Goal: Task Accomplishment & Management: Use online tool/utility

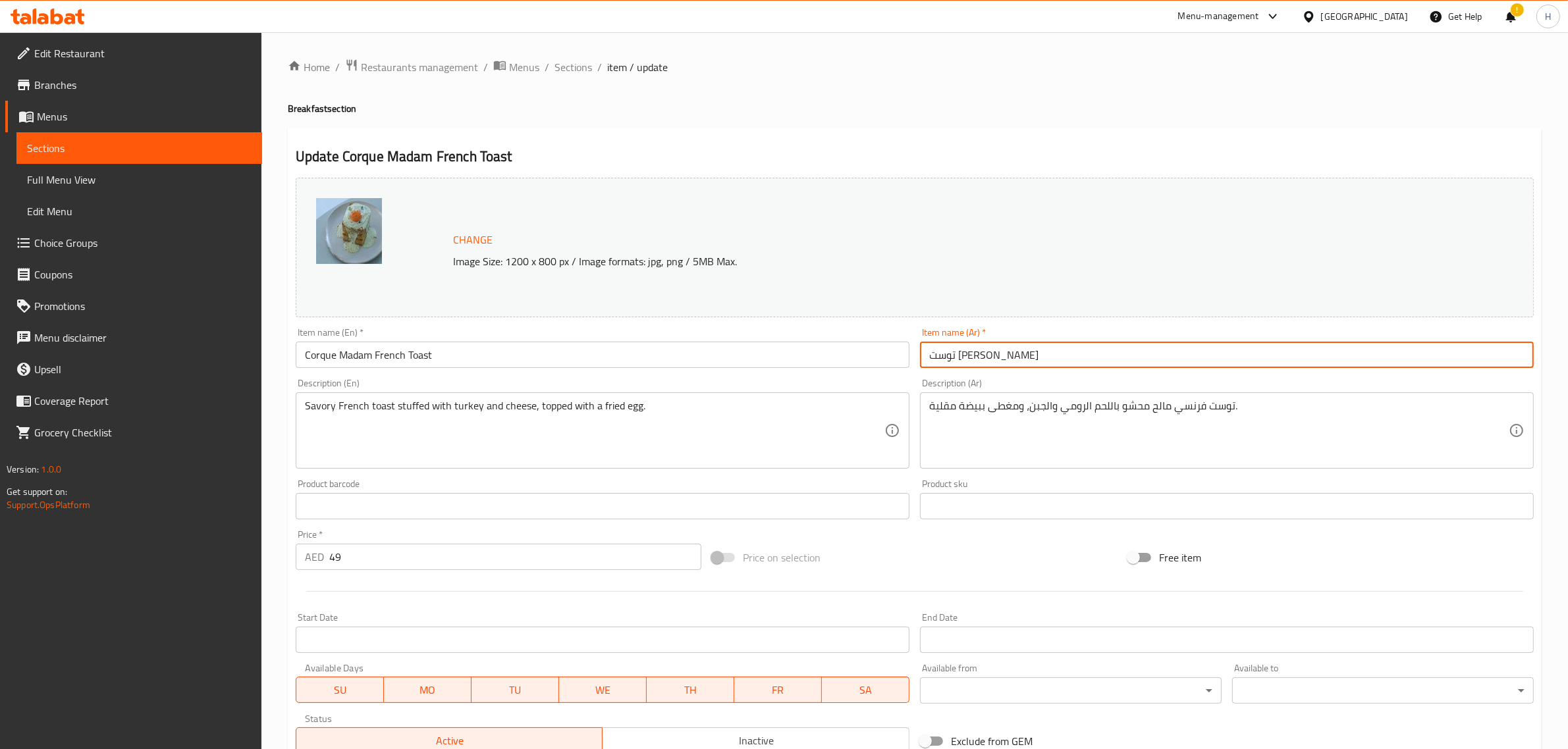
click at [57, 21] on icon at bounding box center [48, 16] width 75 height 16
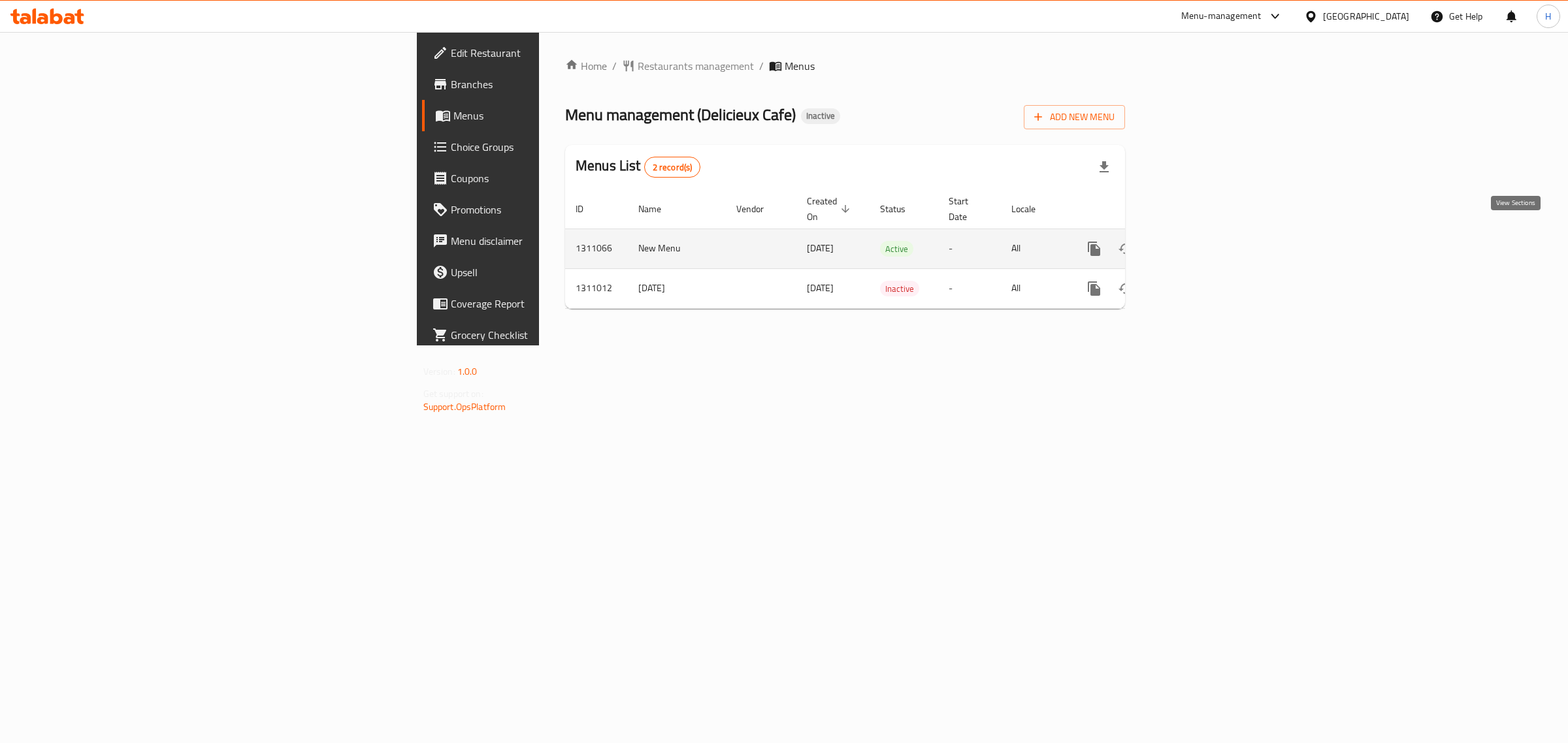
click at [1197, 241] on icon "enhanced table" at bounding box center [1188, 248] width 16 height 16
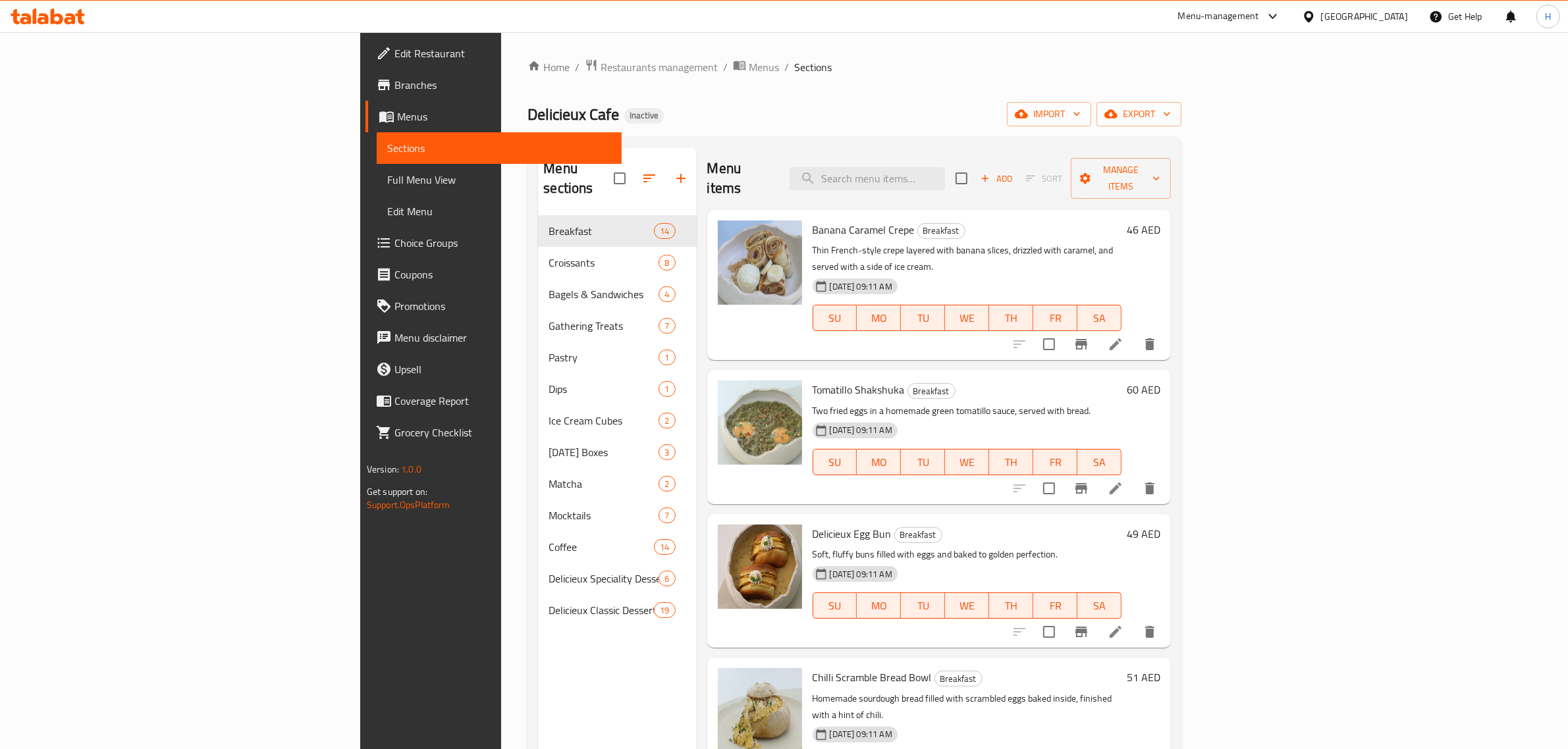
click at [62, 18] on icon at bounding box center [56, 16] width 12 height 16
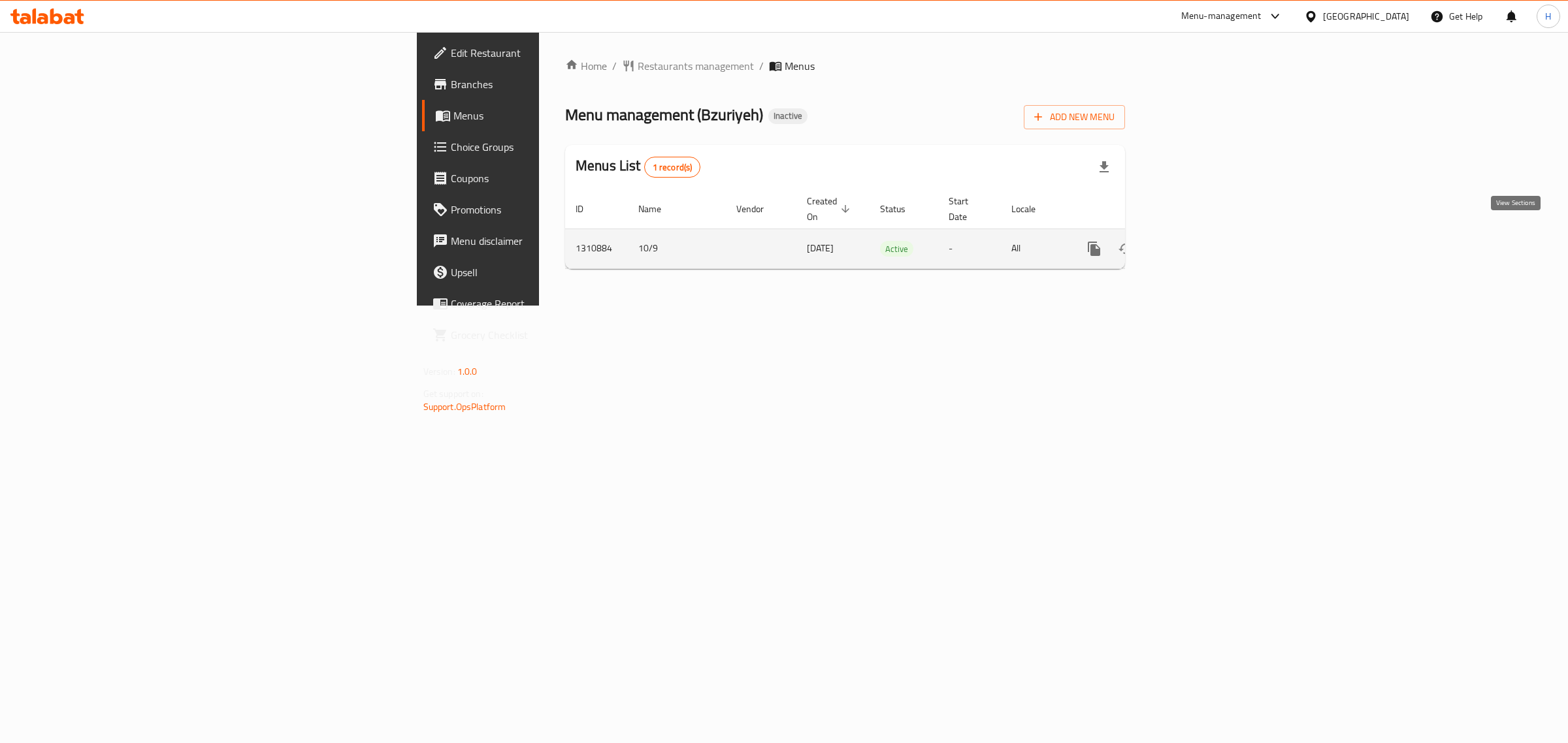
click at [1197, 241] on icon "enhanced table" at bounding box center [1188, 248] width 16 height 16
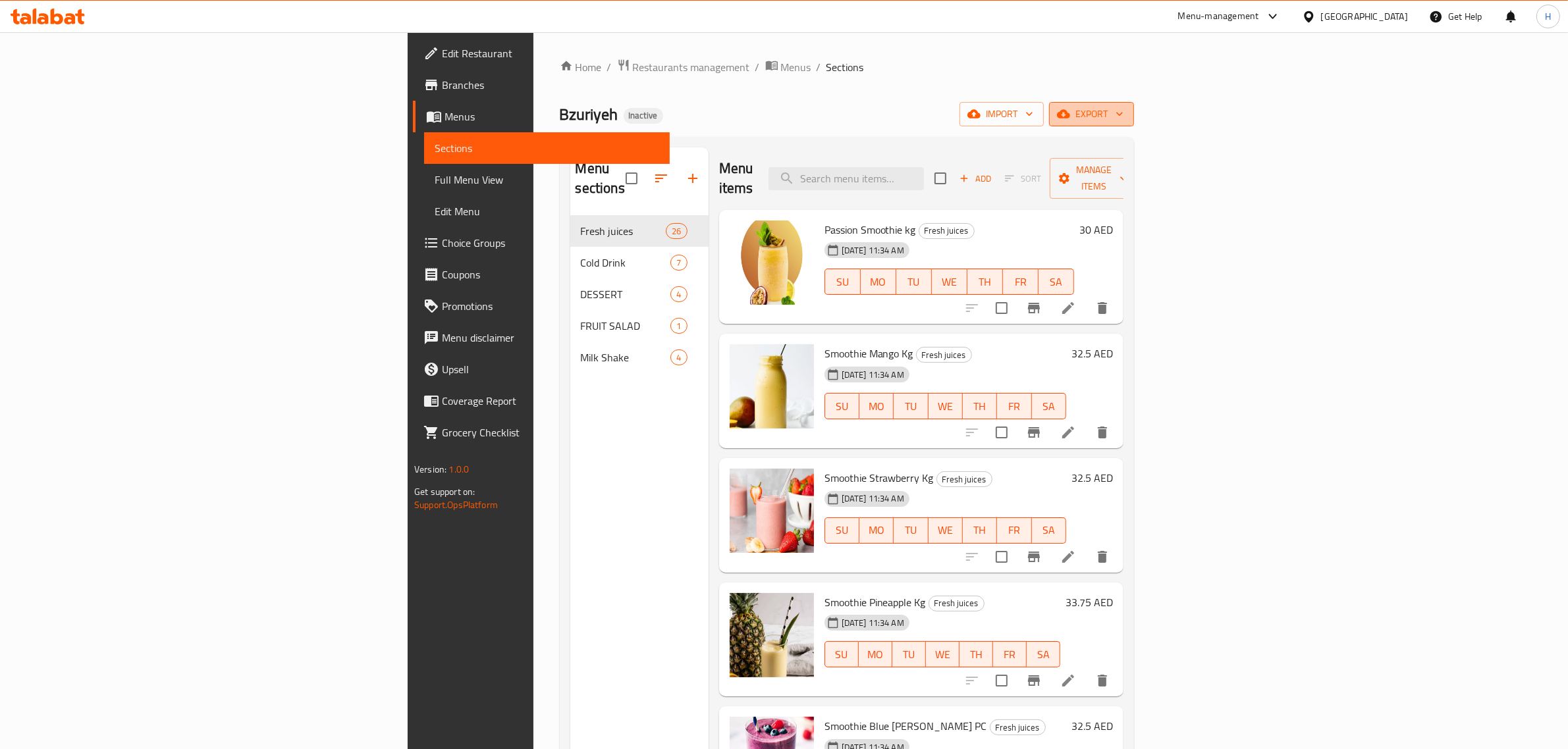
click at [1123, 113] on span "export" at bounding box center [1091, 115] width 63 height 17
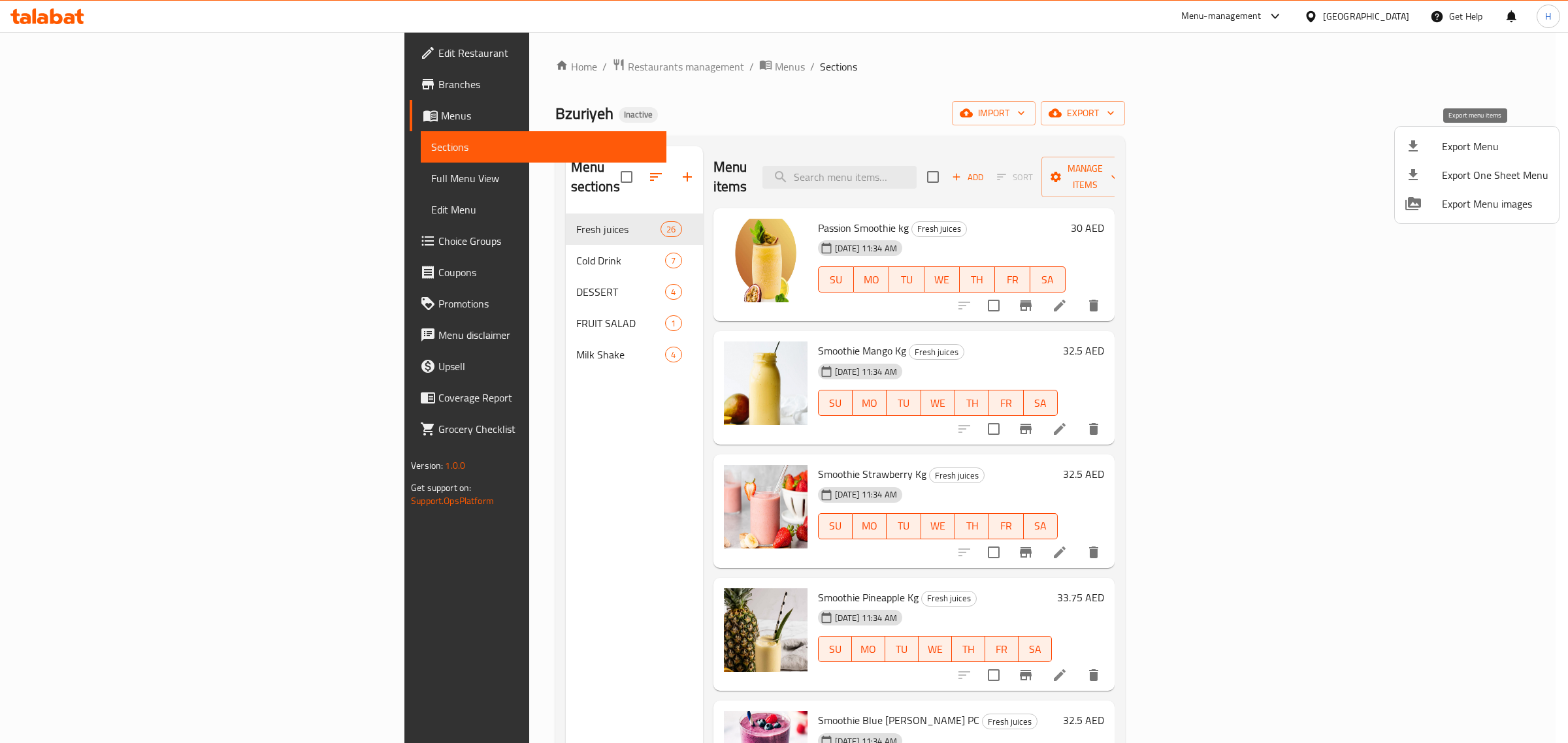
click at [1454, 152] on span "Export Menu" at bounding box center [1495, 146] width 106 height 16
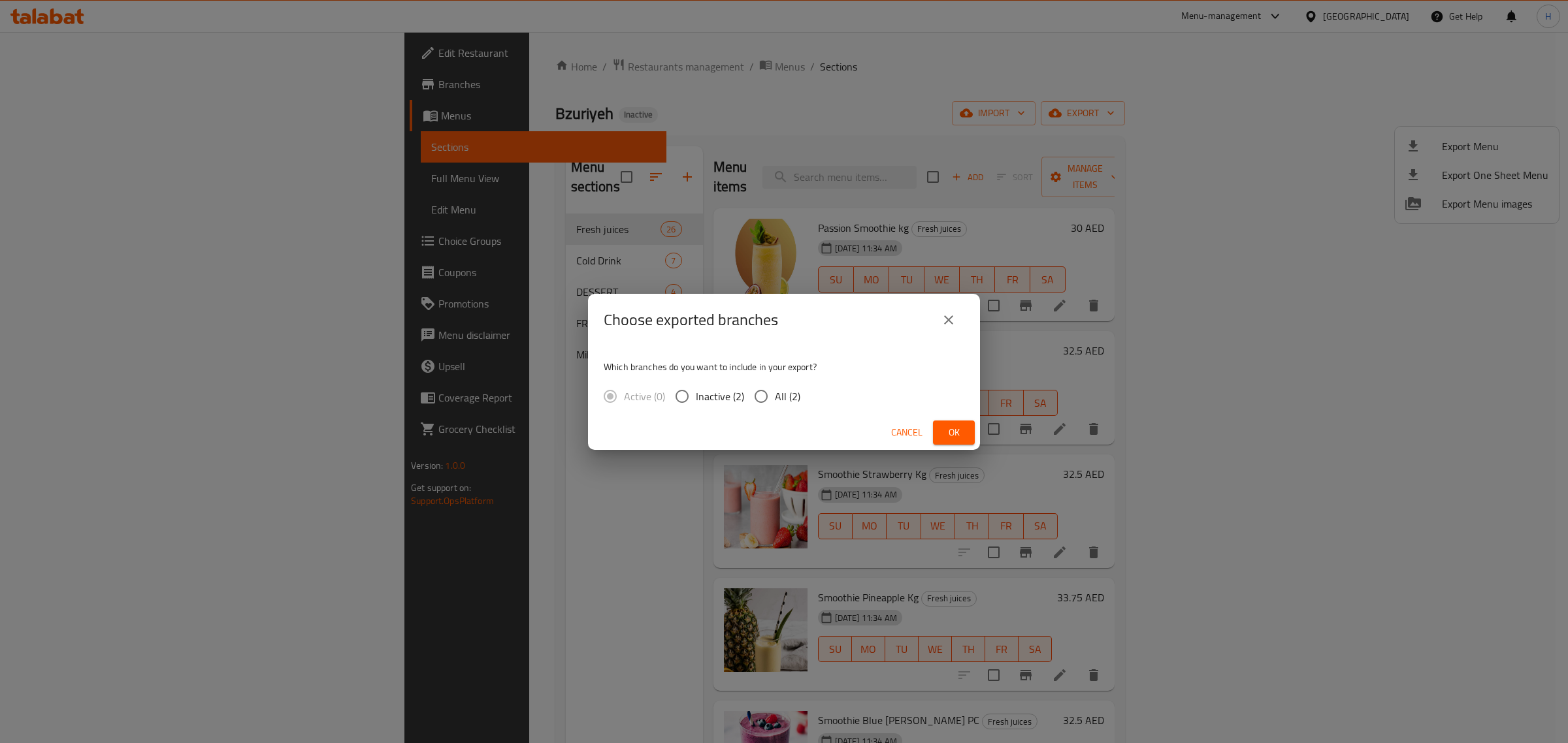
drag, startPoint x: 756, startPoint y: 401, endPoint x: 795, endPoint y: 410, distance: 40.0
click at [756, 401] on input "All (2)" at bounding box center [762, 397] width 28 height 28
radio input "true"
click at [959, 432] on span "Ok" at bounding box center [953, 433] width 21 height 17
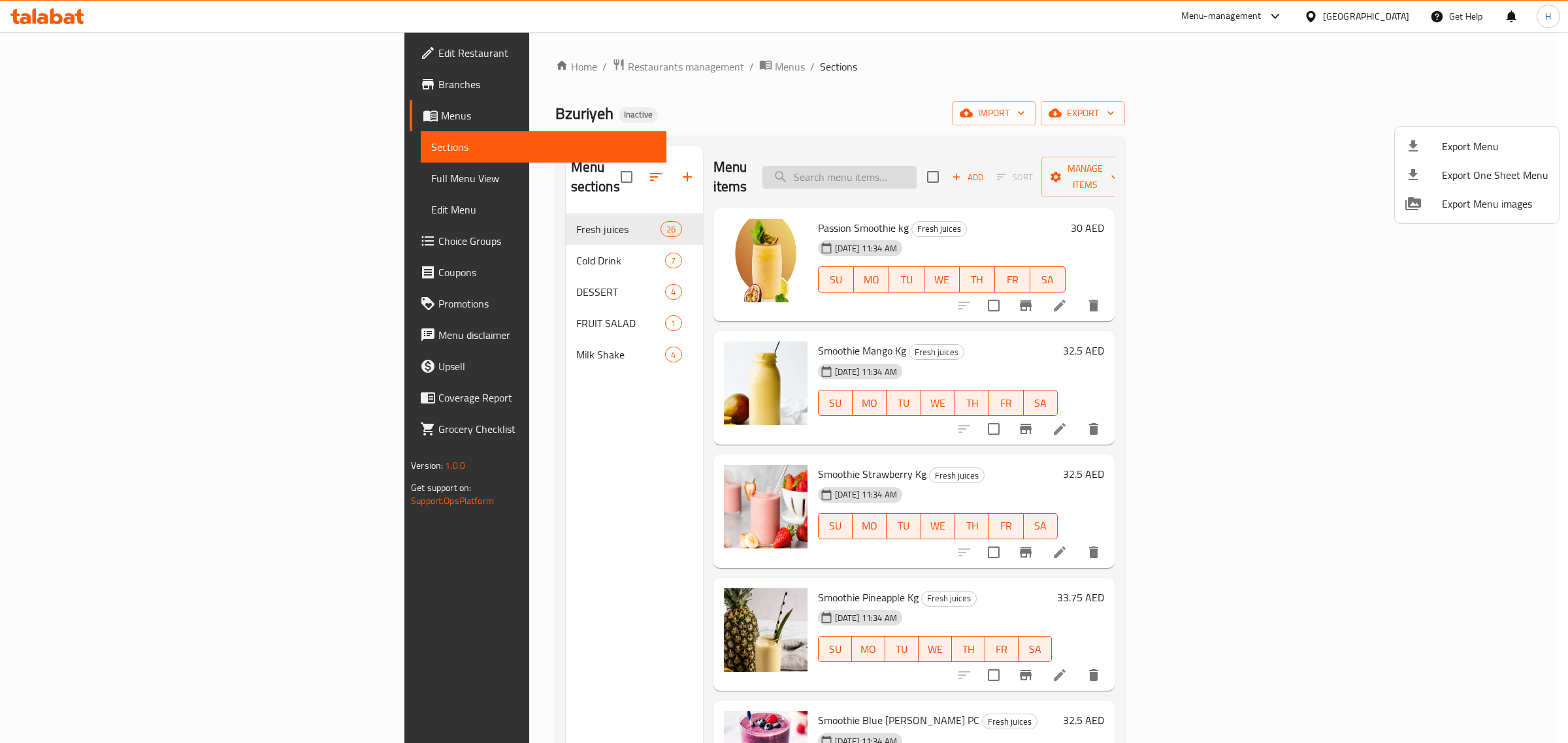
drag, startPoint x: 935, startPoint y: 165, endPoint x: 943, endPoint y: 170, distance: 9.4
click at [937, 167] on div at bounding box center [784, 371] width 1568 height 743
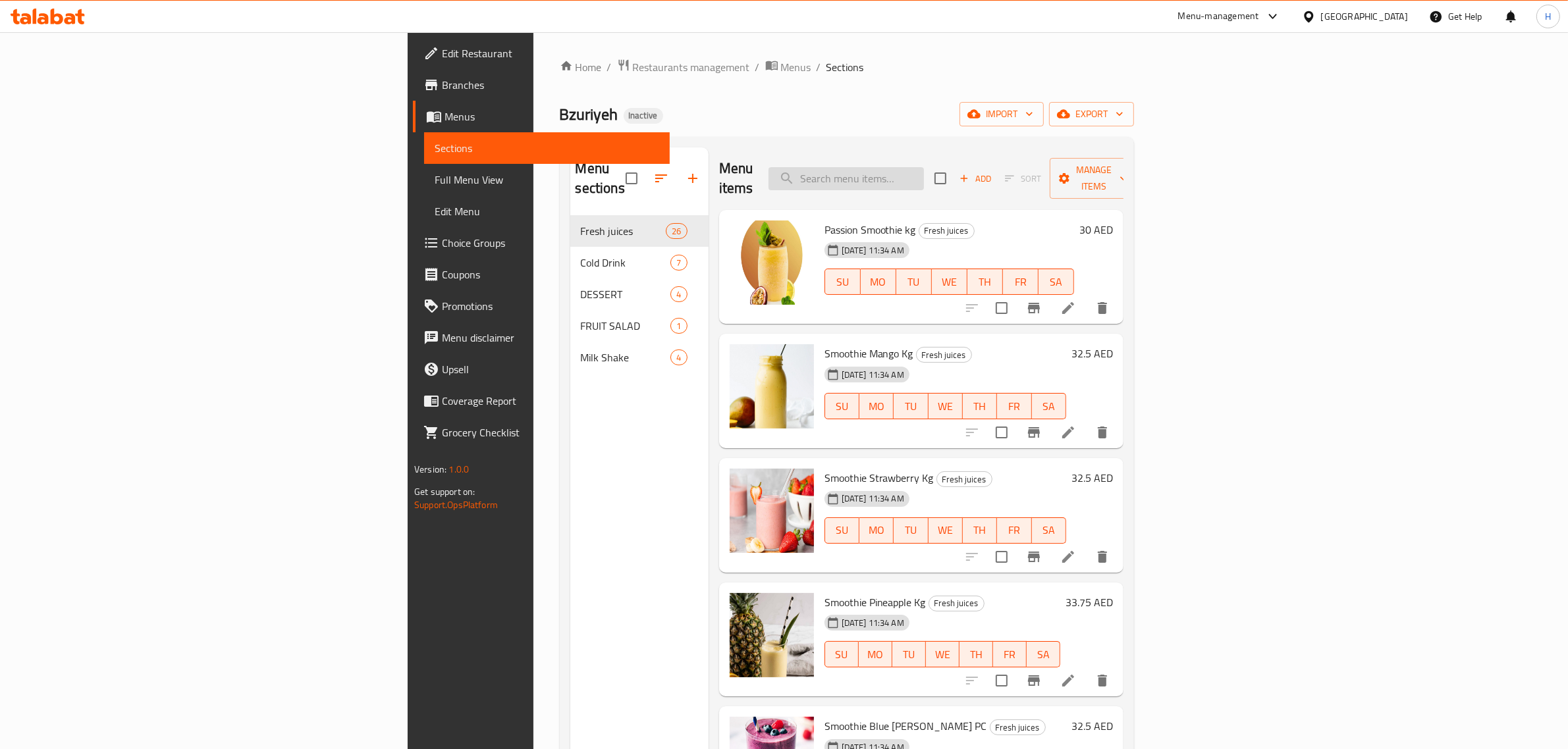
click at [923, 172] on input "search" at bounding box center [846, 178] width 156 height 23
paste input "Banana Milk PCS"
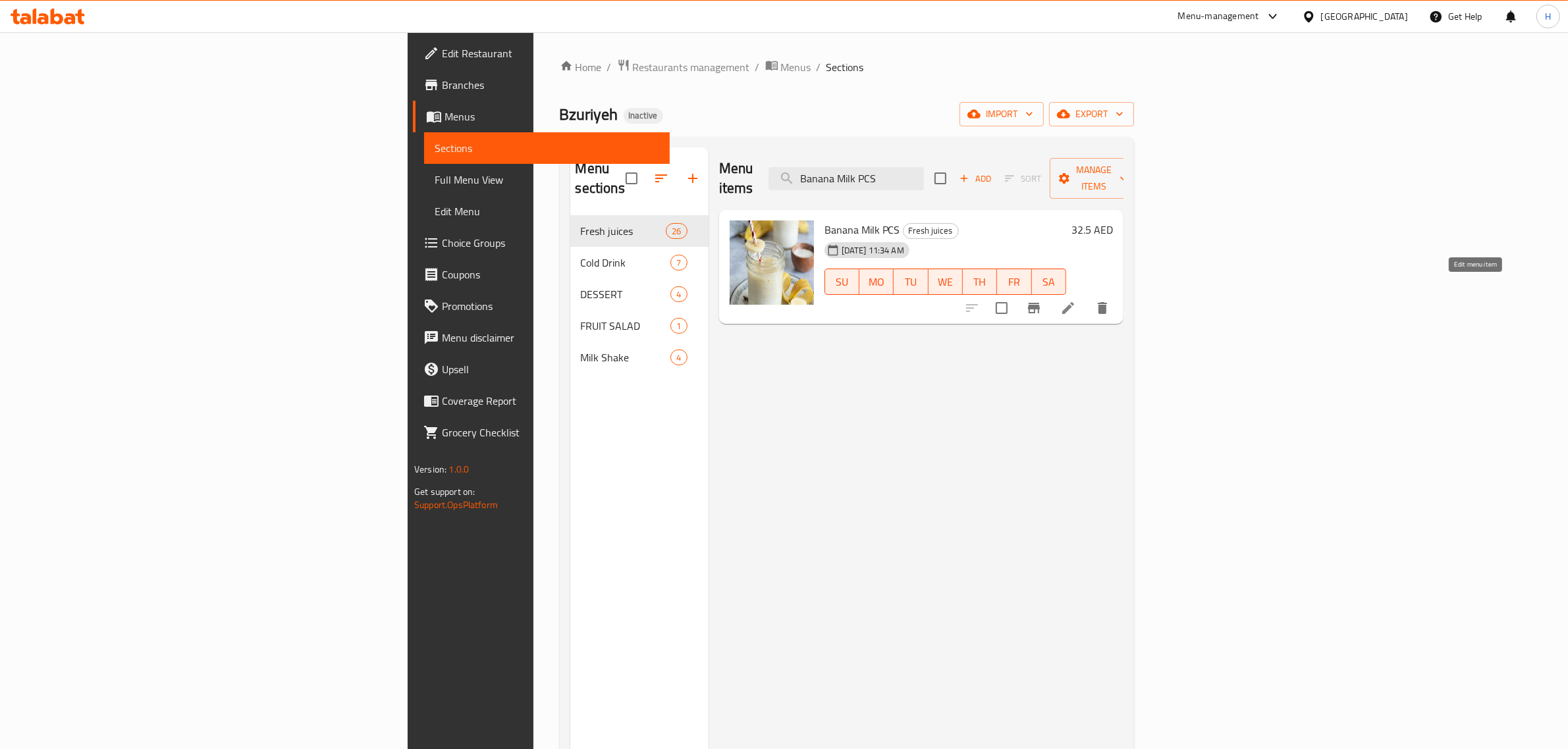
type input "Banana Milk PCS"
click at [1075, 300] on icon at bounding box center [1068, 308] width 16 height 16
